Goal: Information Seeking & Learning: Find specific fact

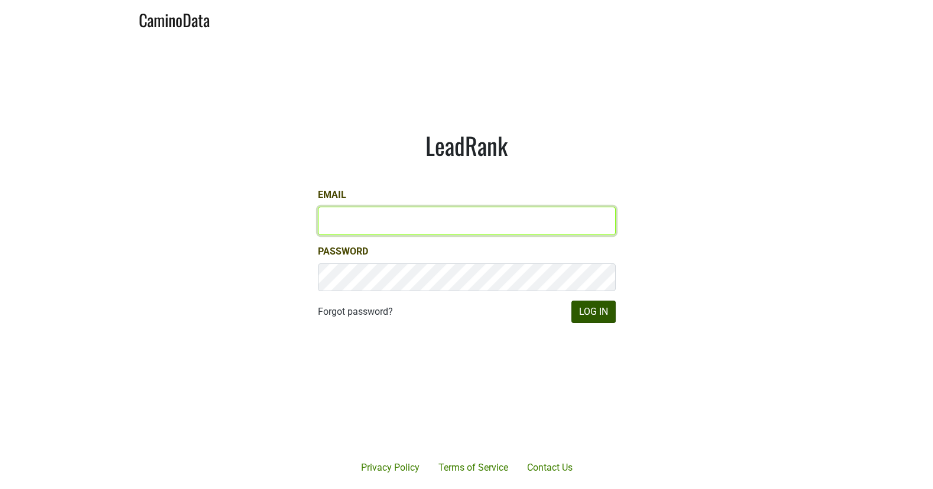
type input "[EMAIL_ADDRESS][DOMAIN_NAME]"
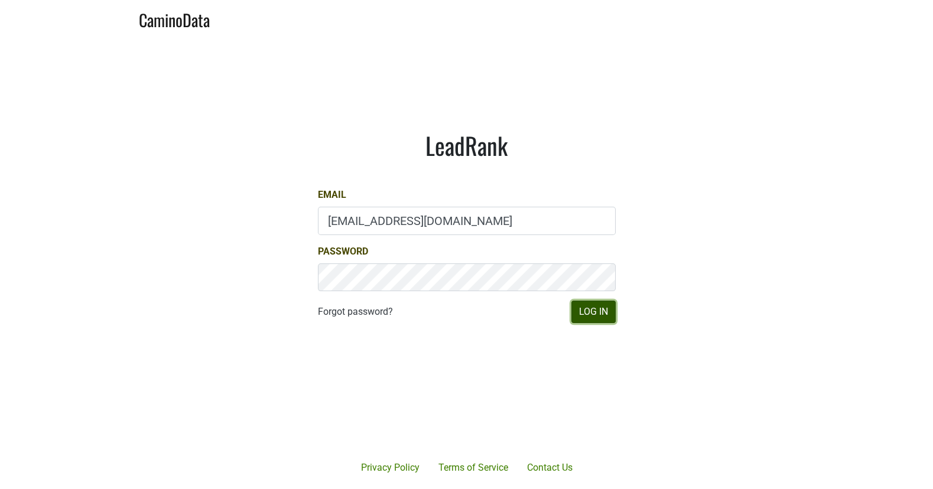
click at [579, 310] on button "Log In" at bounding box center [593, 312] width 44 height 22
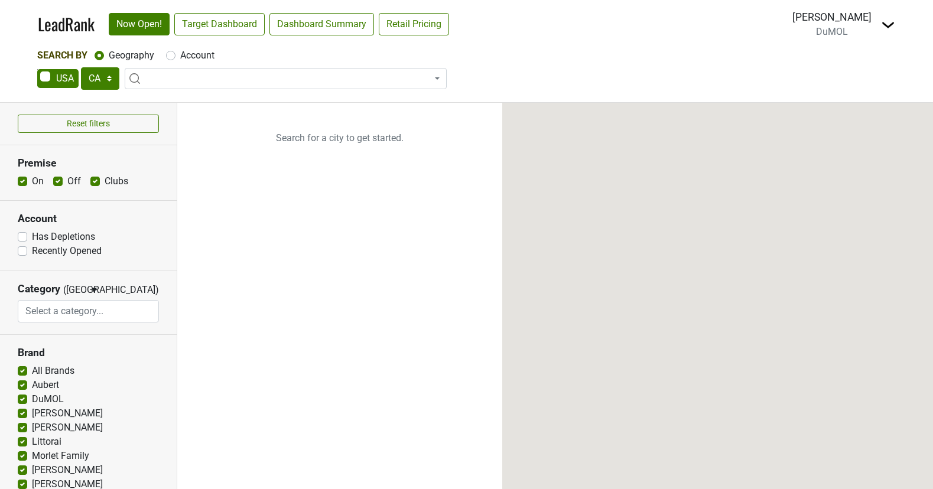
select select "CA"
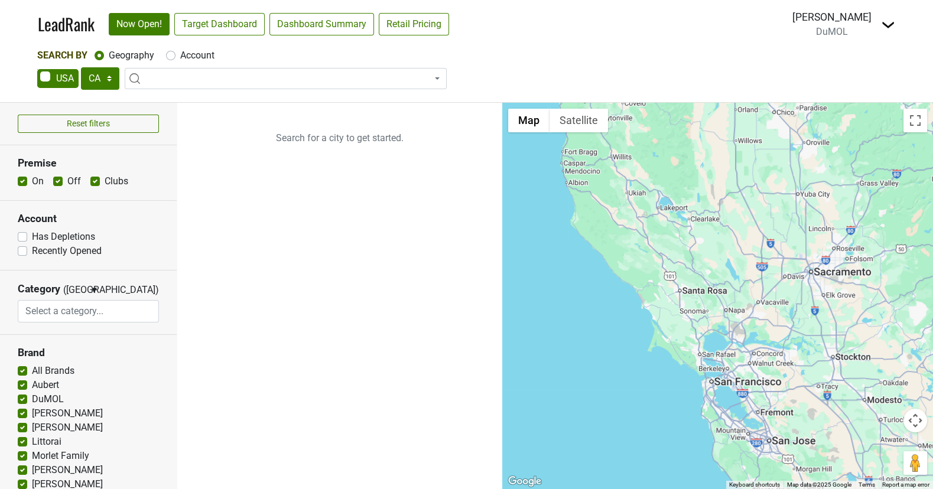
click at [244, 74] on span at bounding box center [286, 78] width 322 height 21
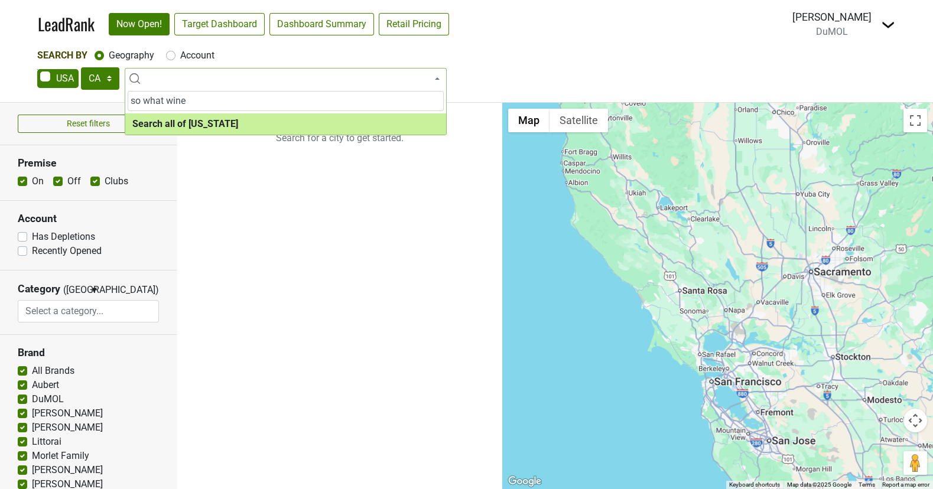
type input "so what wine"
select select "ALL_CA"
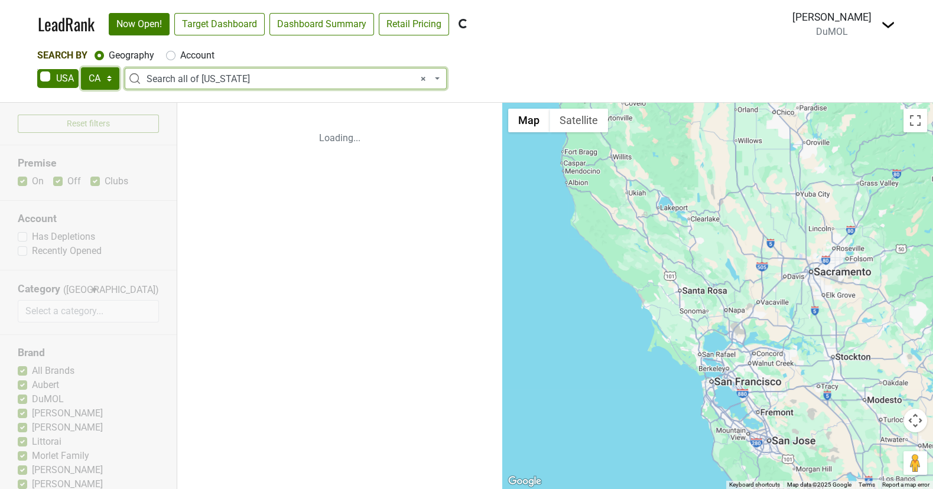
click at [114, 82] on select "AK AL AR AZ CA CO CT DC DE FL [GEOGRAPHIC_DATA] HI IA ID IL IN KS [GEOGRAPHIC_D…" at bounding box center [100, 78] width 38 height 22
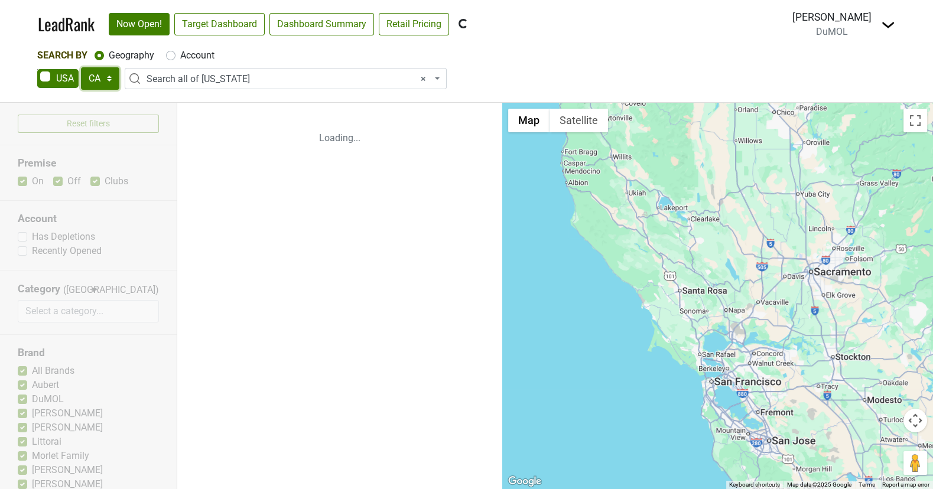
select select "MN"
click at [81, 67] on select "AK AL AR AZ CA CO CT DC DE FL [GEOGRAPHIC_DATA] HI IA ID IL IN KS [GEOGRAPHIC_D…" at bounding box center [100, 78] width 38 height 22
select select
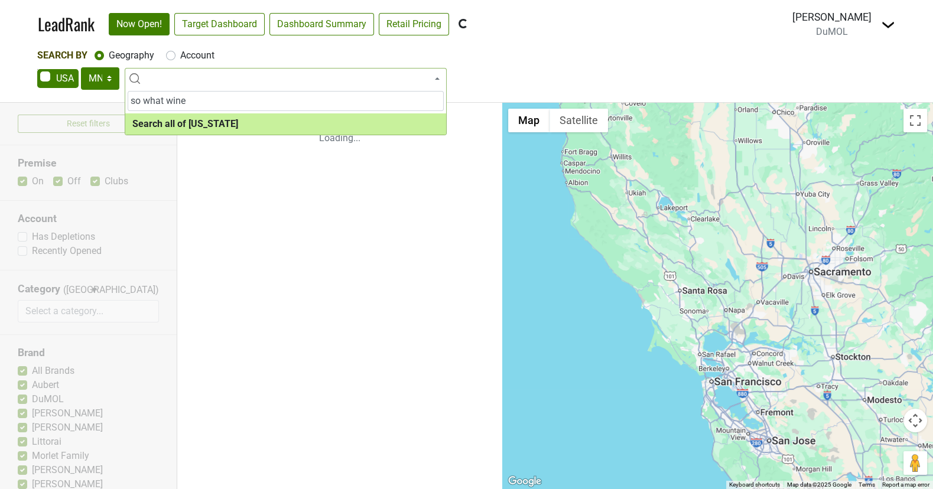
type input "so what wine"
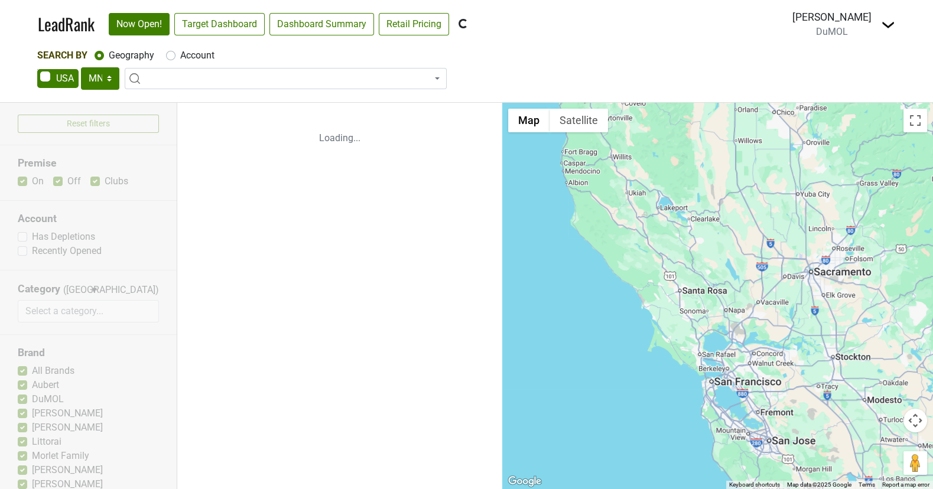
click at [180, 56] on label "Account" at bounding box center [197, 55] width 34 height 14
click at [171, 56] on input "Account" at bounding box center [170, 54] width 9 height 12
radio input "true"
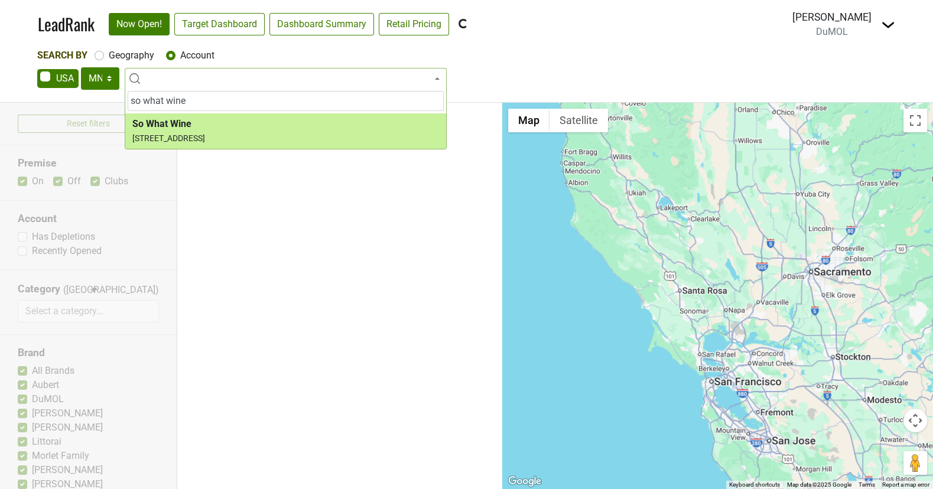
type input "so what wine"
select select "124399116"
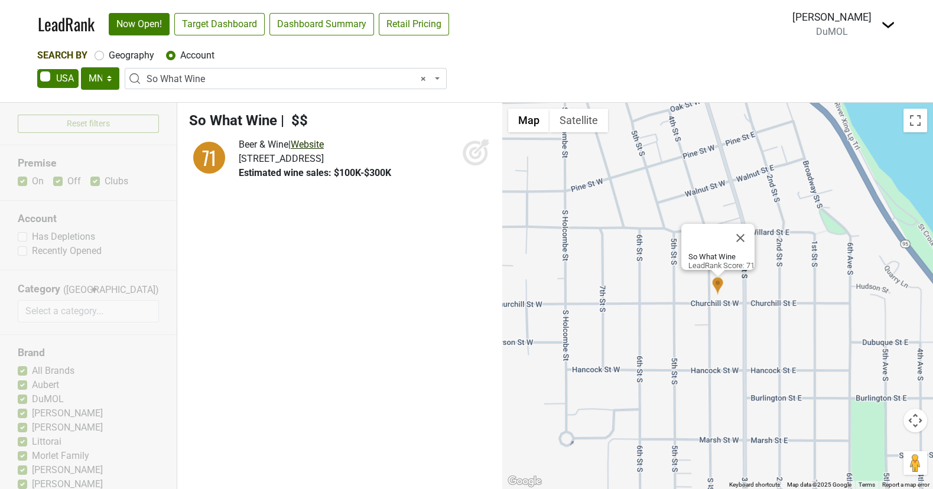
click at [318, 143] on link "Website" at bounding box center [307, 144] width 33 height 11
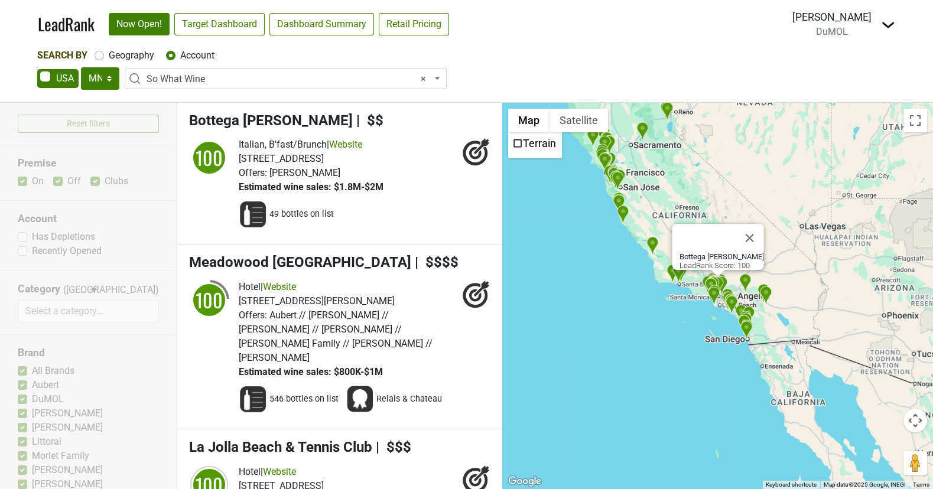
click at [255, 76] on span "× So What Wine" at bounding box center [289, 79] width 285 height 14
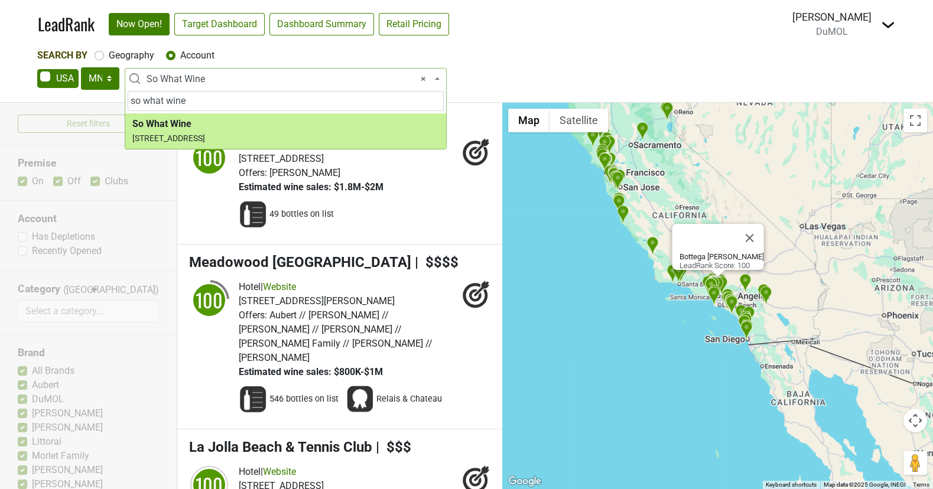
type input "so what wine"
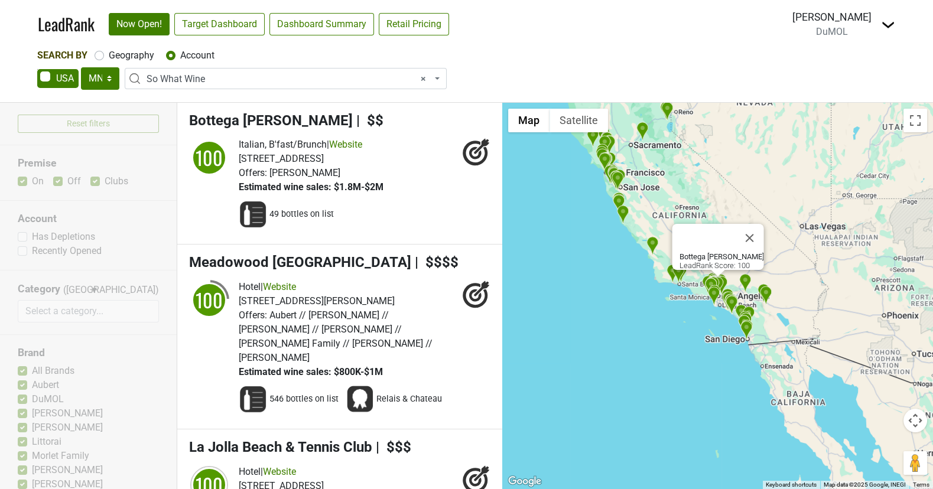
click at [249, 76] on span "× So What Wine" at bounding box center [289, 79] width 285 height 14
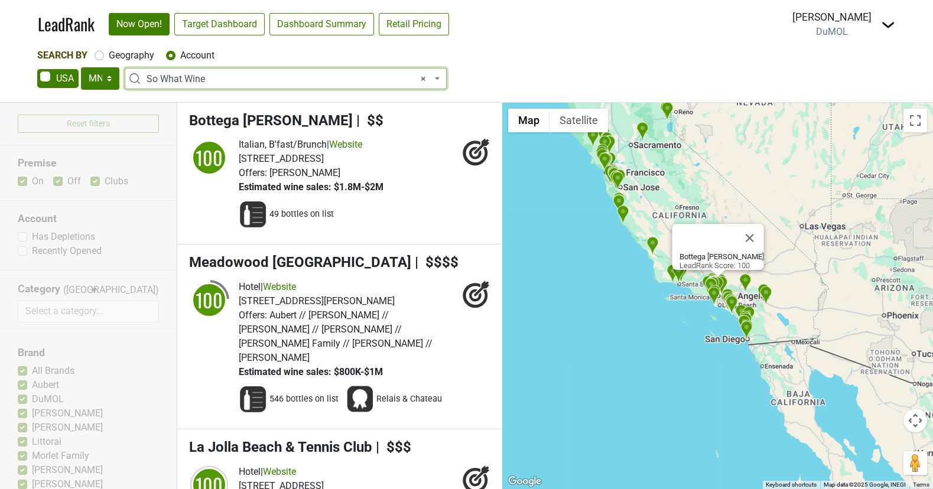
click at [236, 74] on span "× So What Wine" at bounding box center [289, 79] width 285 height 14
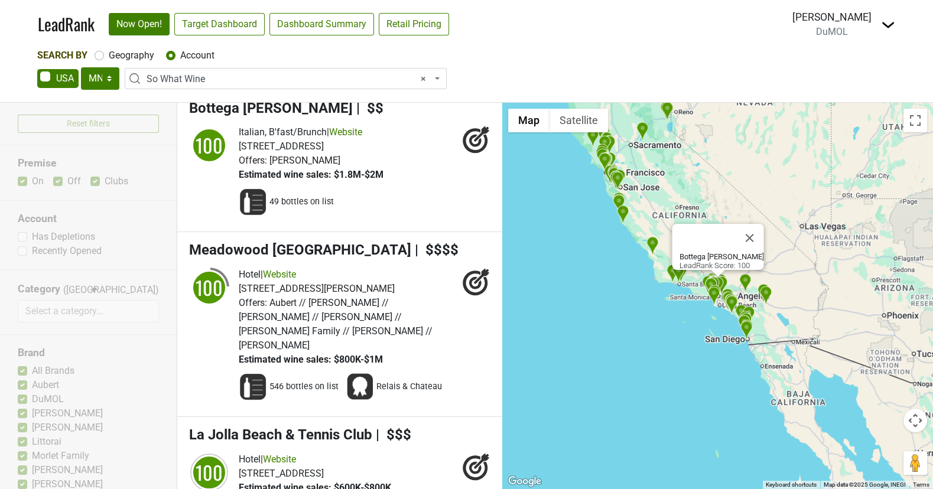
scroll to position [14, 0]
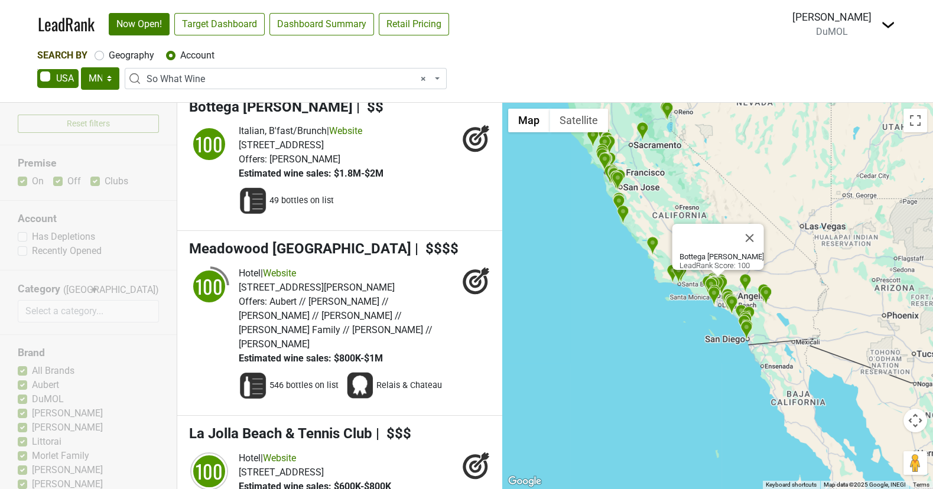
click at [467, 87] on div "AK AL AR AZ CA CO CT DC DE FL [GEOGRAPHIC_DATA] HI IA ID IL IN KS [GEOGRAPHIC_D…" at bounding box center [466, 79] width 858 height 25
select select
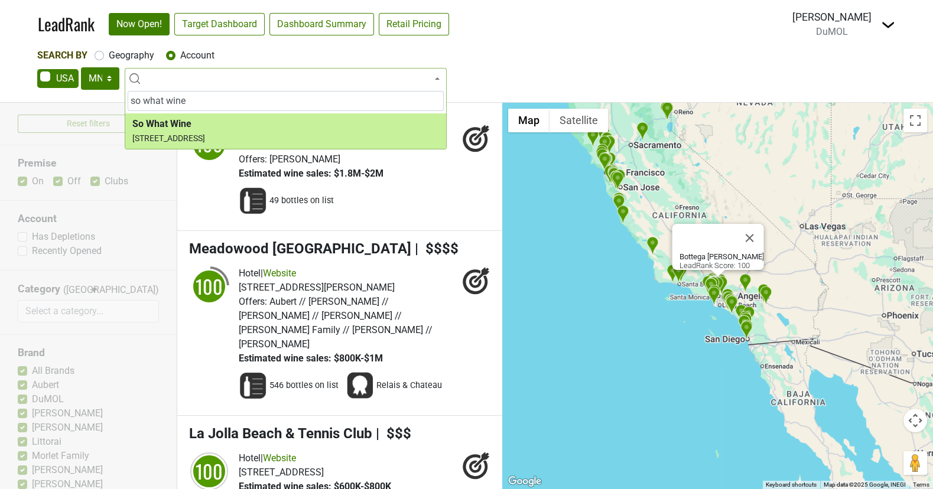
type input "so what wine"
select select "124399116"
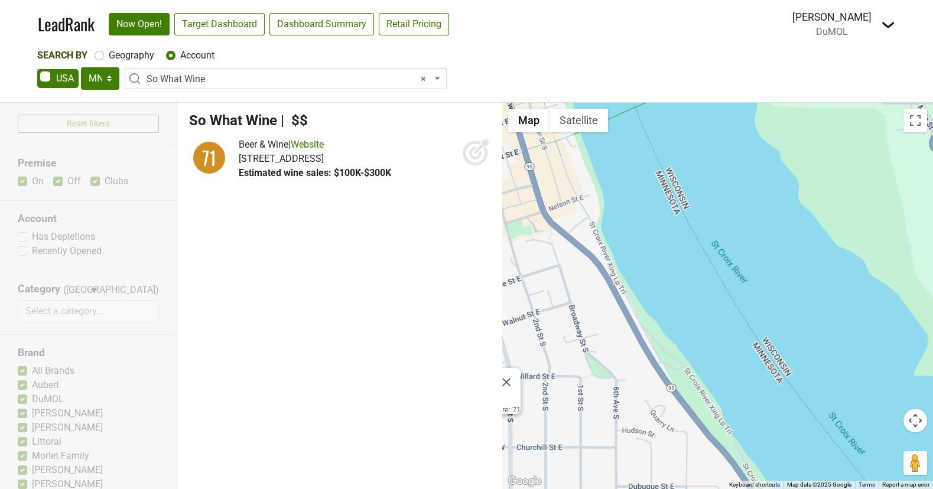
drag, startPoint x: 714, startPoint y: 175, endPoint x: 480, endPoint y: 324, distance: 277.6
click at [480, 324] on div "Reset filters Premise On Off Clubs Account Has Depletions Category" at bounding box center [466, 296] width 933 height 386
